Goal: Navigation & Orientation: Find specific page/section

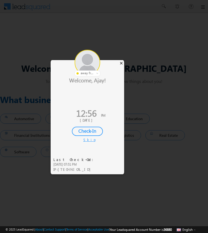
click at [120, 62] on div "×" at bounding box center [122, 63] width 6 height 6
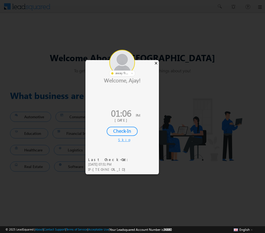
click at [156, 64] on div "×" at bounding box center [156, 63] width 6 height 6
